Goal: Task Accomplishment & Management: Manage account settings

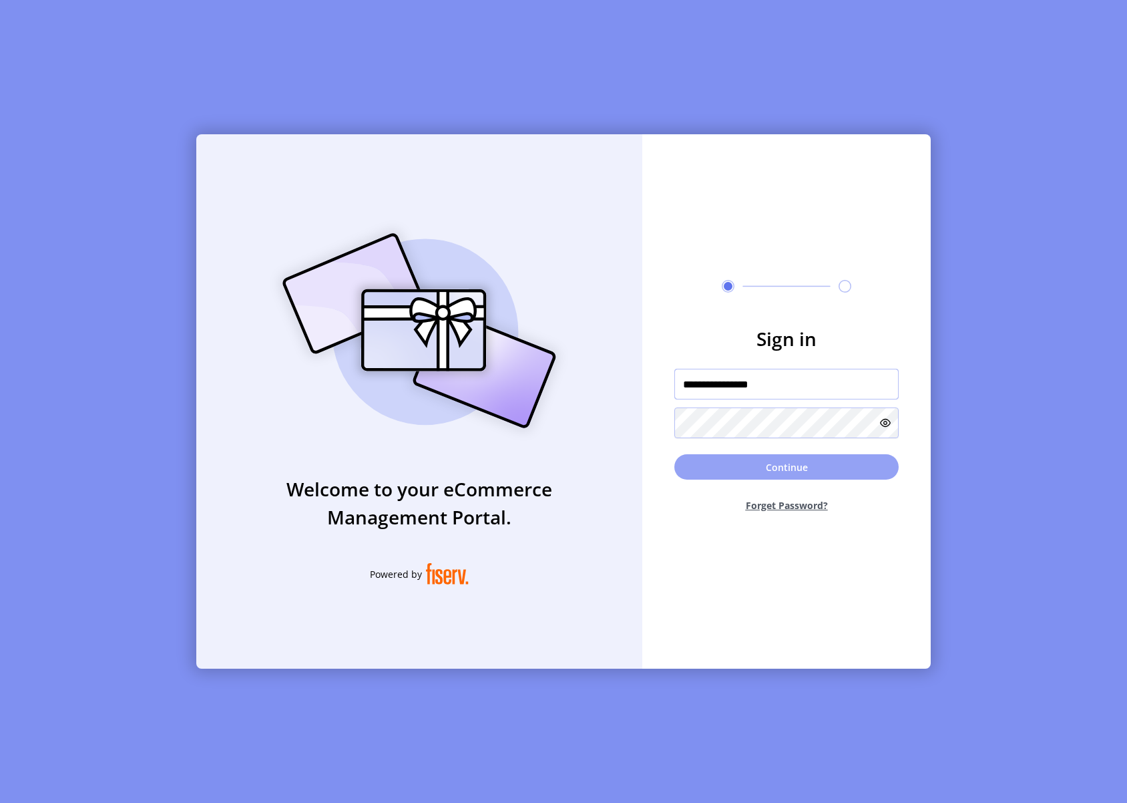
type input "**********"
click at [724, 469] on button "Continue" at bounding box center [786, 466] width 224 height 25
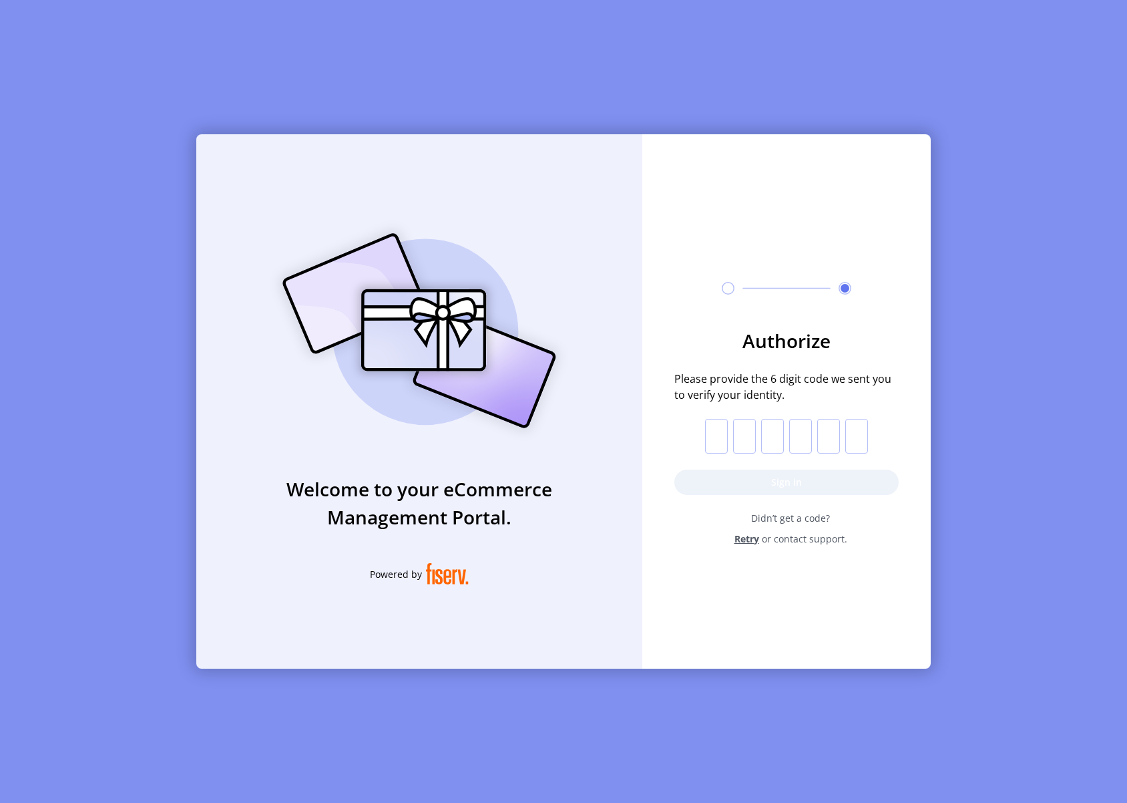
click at [715, 435] on input "text" at bounding box center [716, 436] width 23 height 35
type input "*"
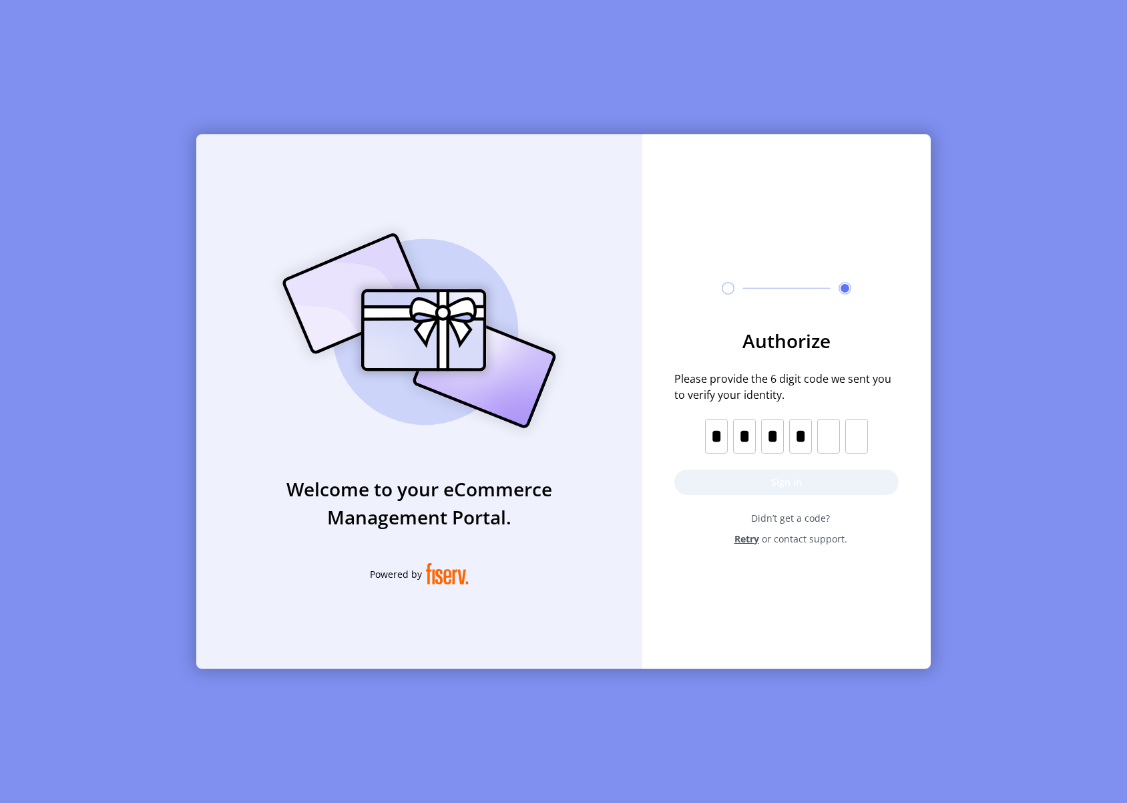
type input "*"
click at [818, 482] on button "Sign in" at bounding box center [786, 481] width 224 height 25
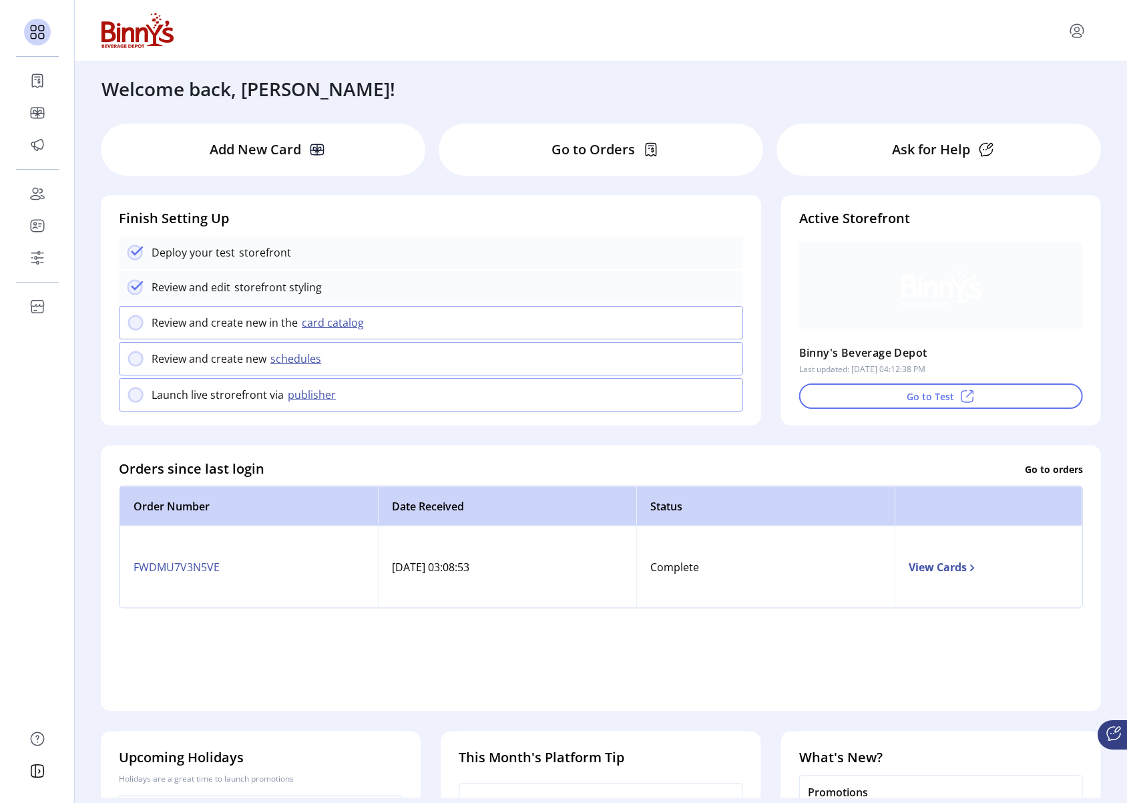
drag, startPoint x: 600, startPoint y: 157, endPoint x: 622, endPoint y: 169, distance: 25.7
click at [600, 156] on p "Go to Orders" at bounding box center [592, 150] width 83 height 20
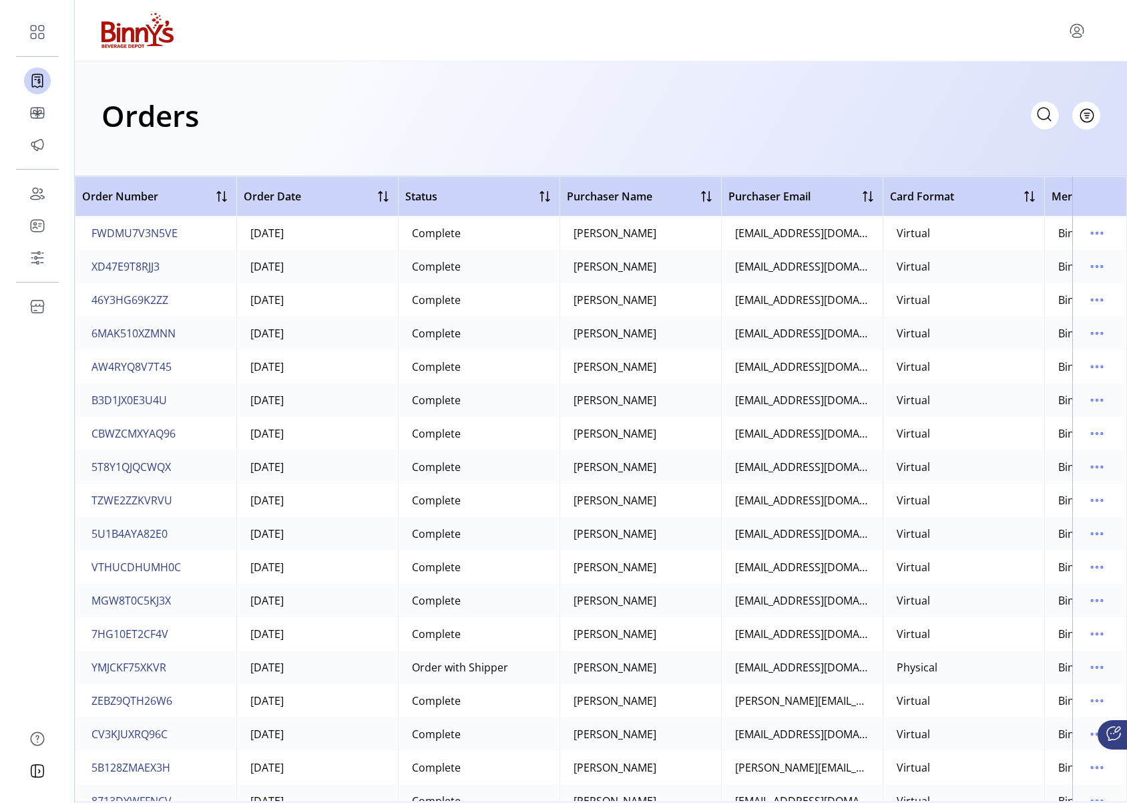
drag, startPoint x: 1049, startPoint y: 111, endPoint x: 772, endPoint y: 129, distance: 277.6
click at [1045, 112] on icon at bounding box center [1044, 113] width 21 height 21
paste input "**********"
type input "**********"
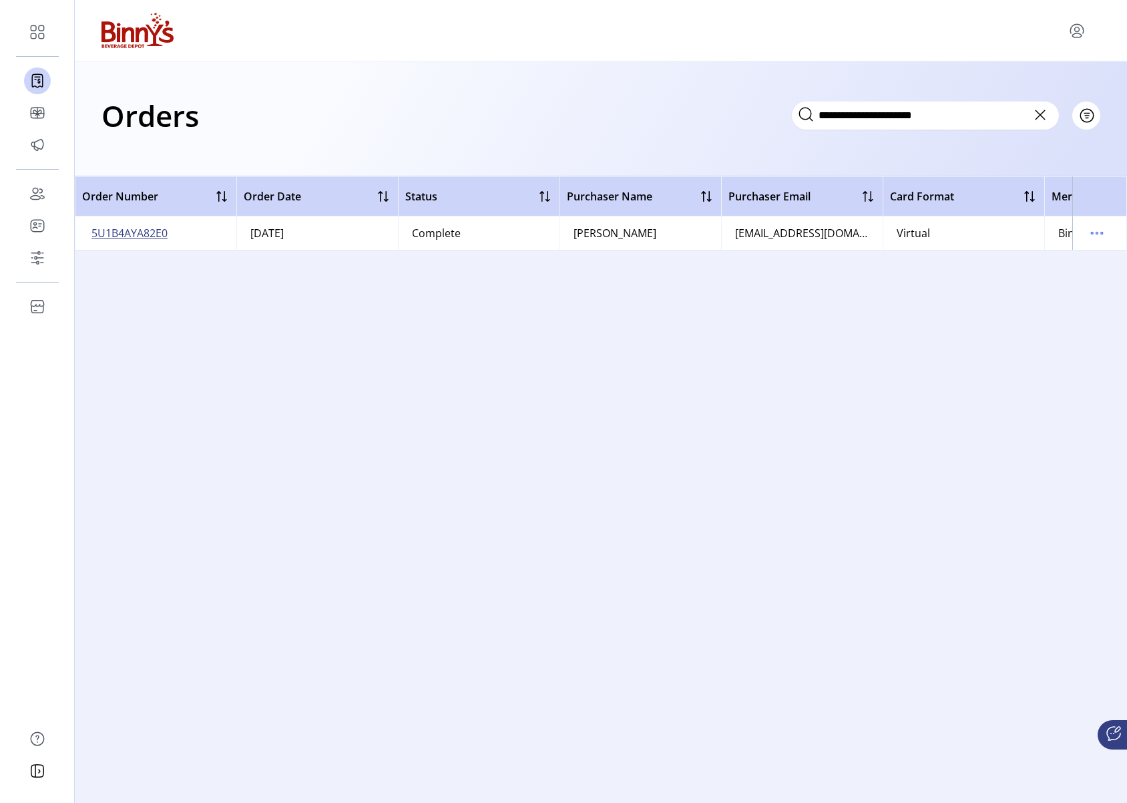
click at [150, 234] on span "5U1B4AYA82E0" at bounding box center [129, 233] width 76 height 16
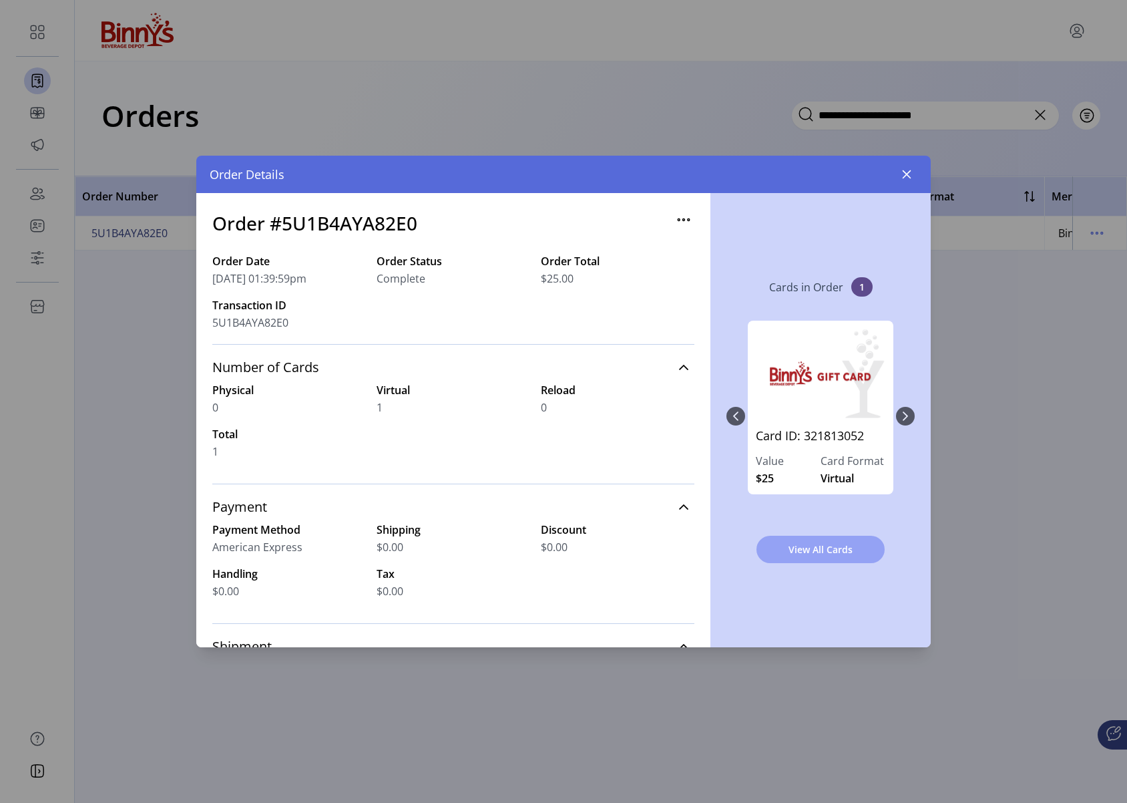
click at [823, 553] on span "View All Cards" at bounding box center [820, 549] width 93 height 14
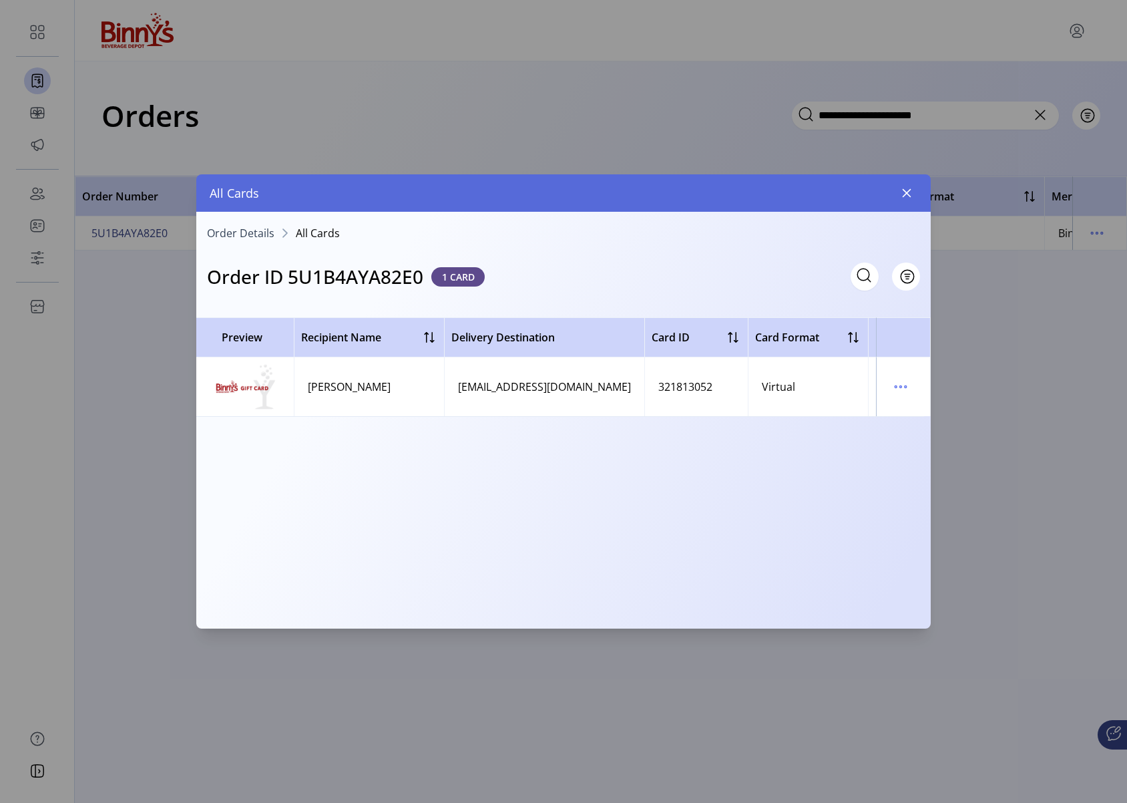
scroll to position [0, 9]
click at [900, 385] on icon "menu" at bounding box center [900, 386] width 21 height 21
click at [937, 437] on span "Resend Card" at bounding box center [956, 434] width 111 height 11
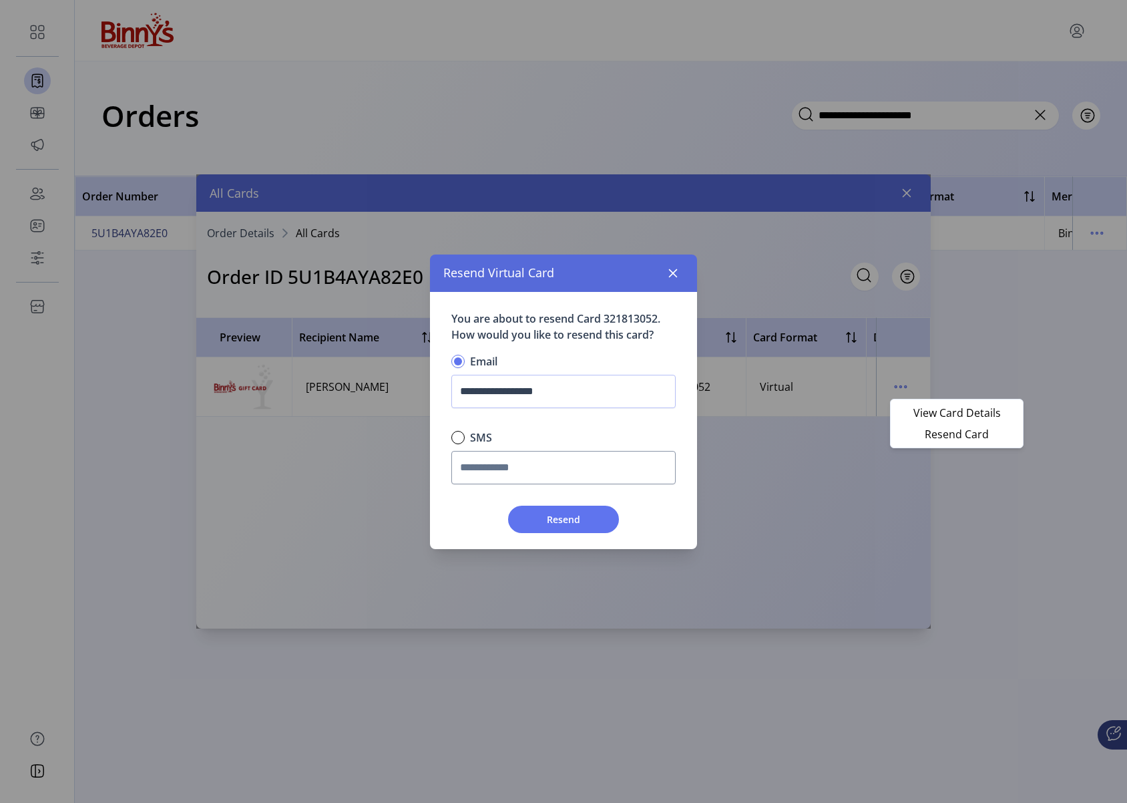
scroll to position [9, 4]
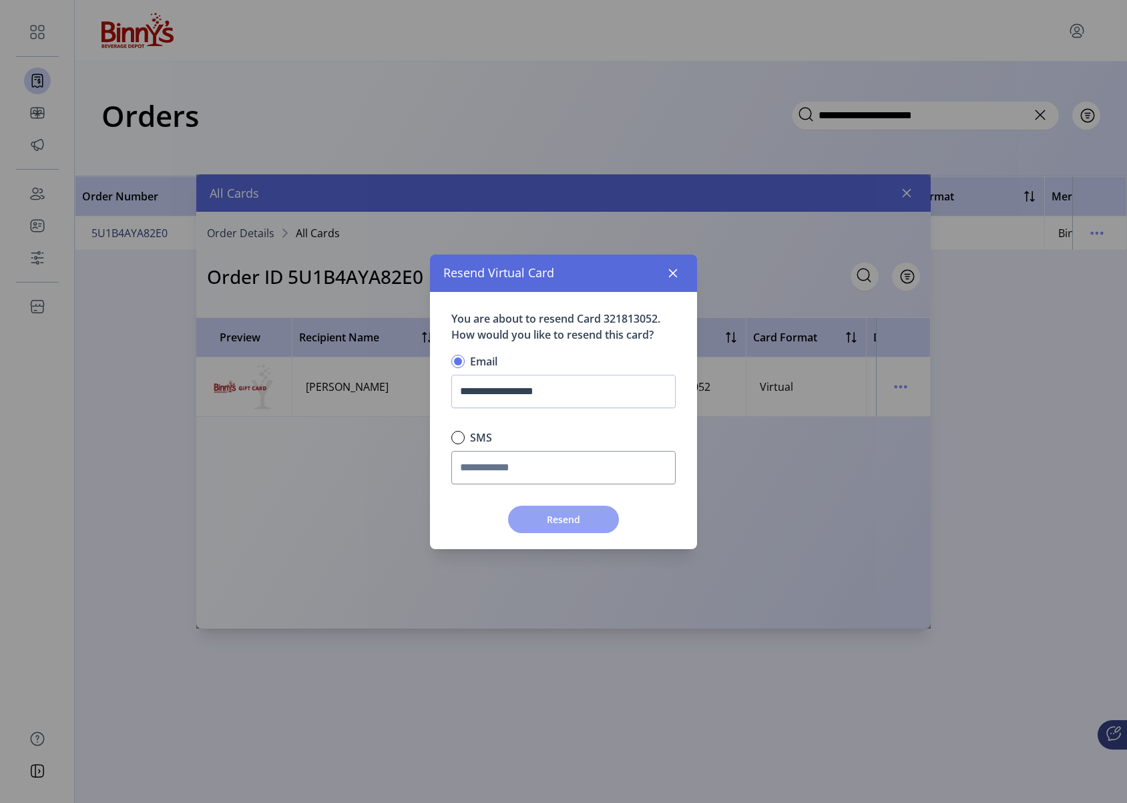
click at [569, 520] on span "Resend" at bounding box center [563, 519] width 76 height 14
